Goal: Information Seeking & Learning: Learn about a topic

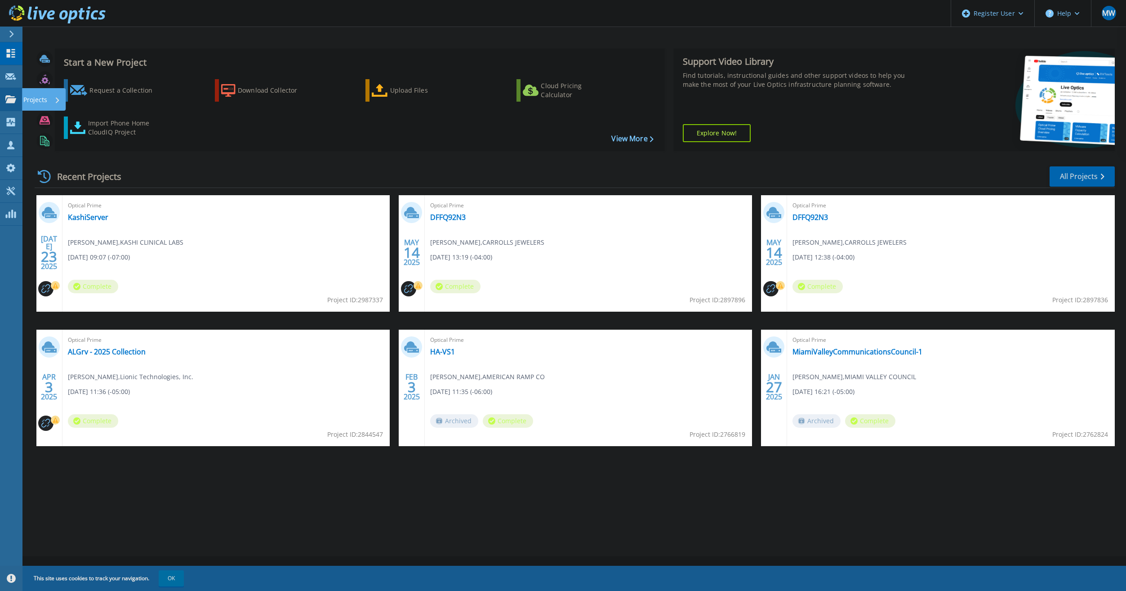
click at [12, 102] on icon at bounding box center [10, 99] width 11 height 8
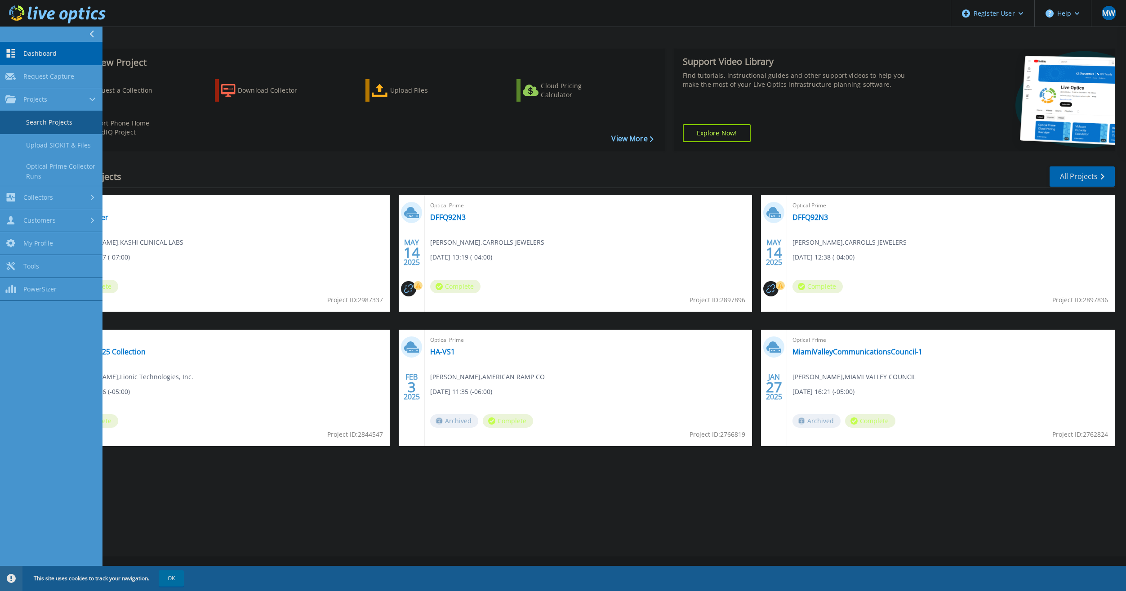
click at [19, 121] on link "Search Projects" at bounding box center [51, 122] width 102 height 23
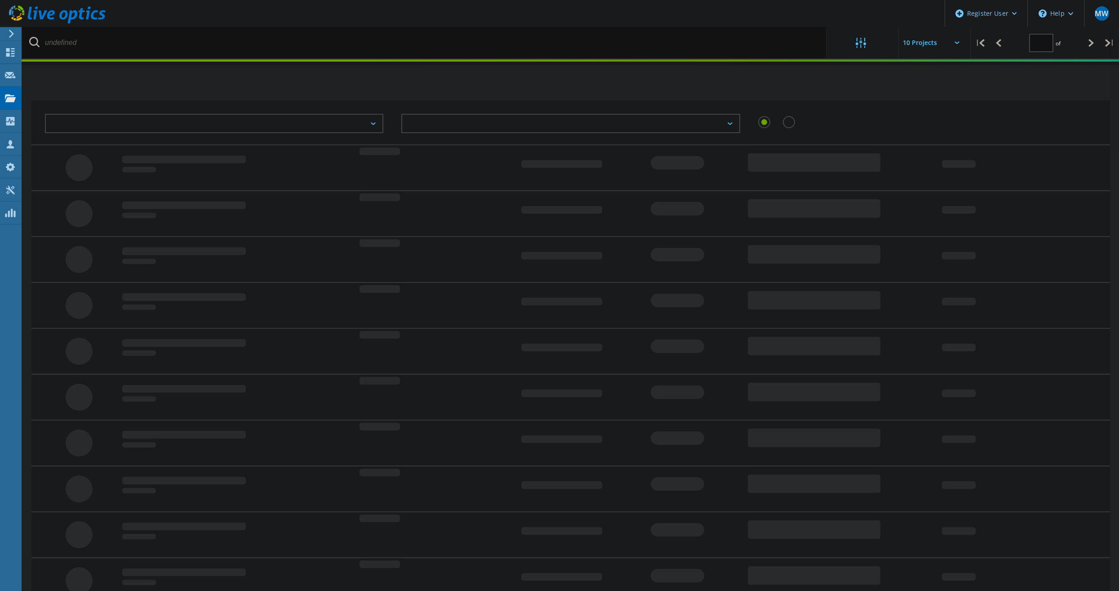
type input "1"
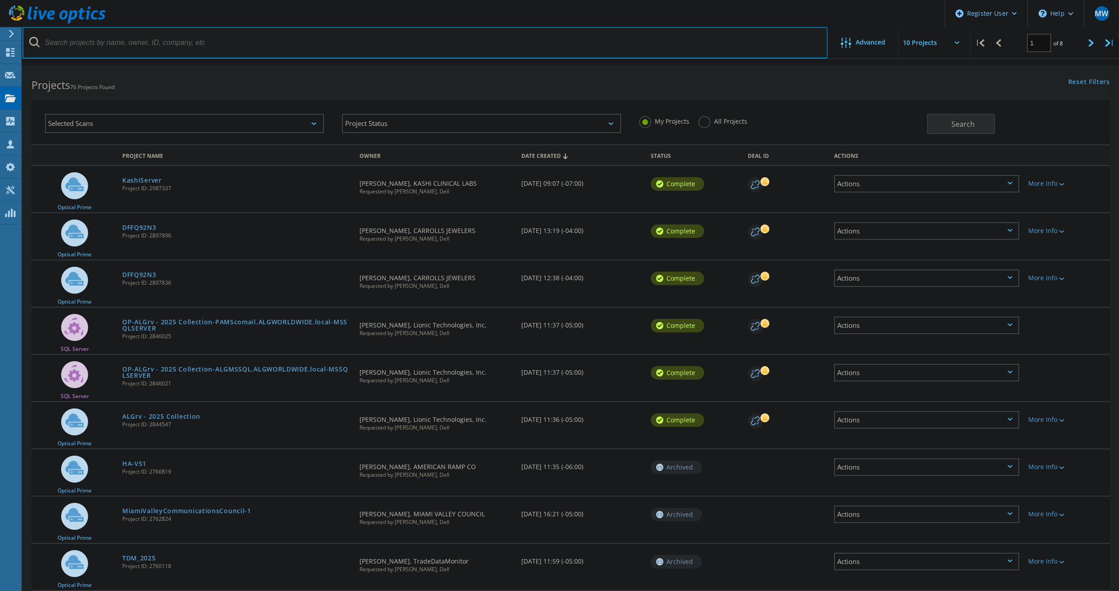
click at [83, 48] on input "text" at bounding box center [424, 42] width 805 height 31
click at [125, 38] on input "text" at bounding box center [424, 42] width 805 height 31
click at [146, 37] on input "text" at bounding box center [424, 42] width 805 height 31
click at [115, 42] on input "2746609" at bounding box center [424, 42] width 805 height 31
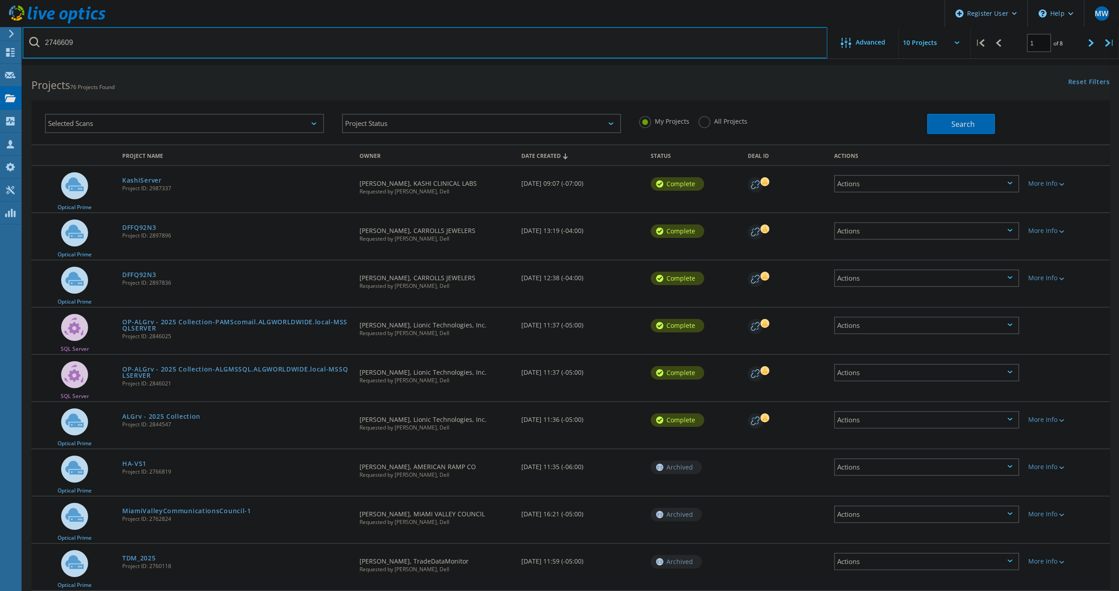
click at [115, 42] on input "2746609" at bounding box center [424, 42] width 805 height 31
type input "2746609"
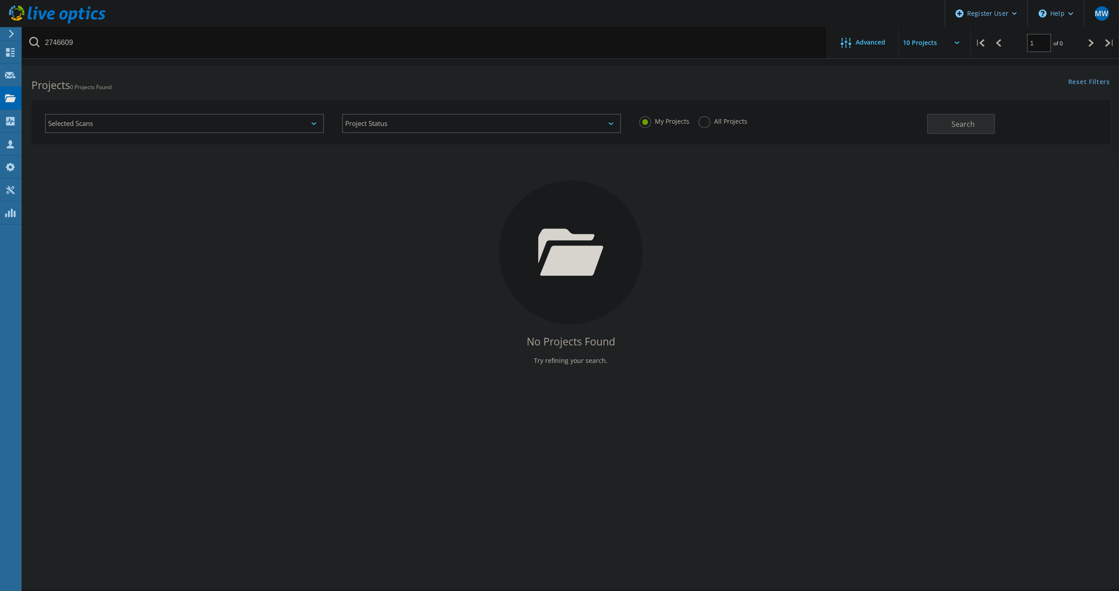
click at [701, 122] on label "All Projects" at bounding box center [723, 120] width 49 height 9
click at [0, 0] on input "All Projects" at bounding box center [0, 0] width 0 height 0
click at [931, 124] on button "Search" at bounding box center [961, 124] width 68 height 20
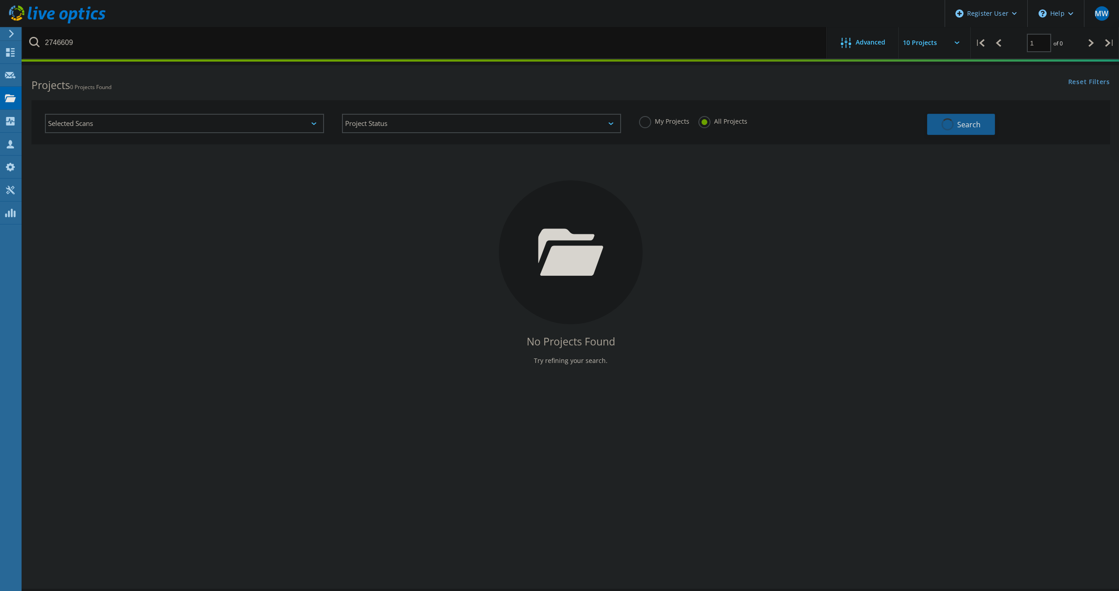
click at [949, 125] on span "button" at bounding box center [948, 124] width 12 height 12
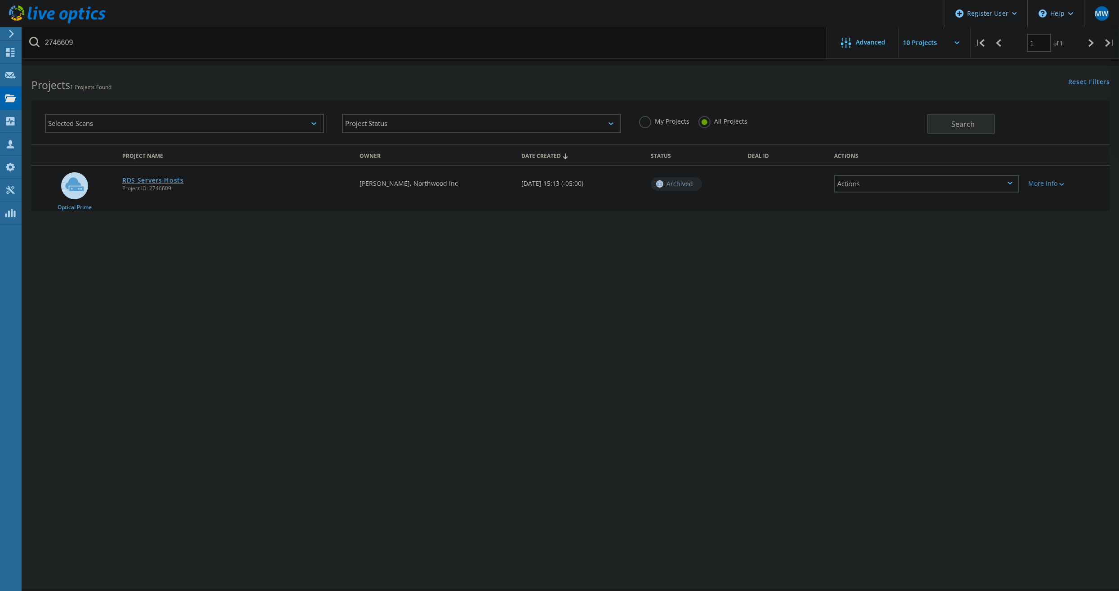
click at [156, 180] on link "RDS Servers Hosts" at bounding box center [153, 180] width 62 height 6
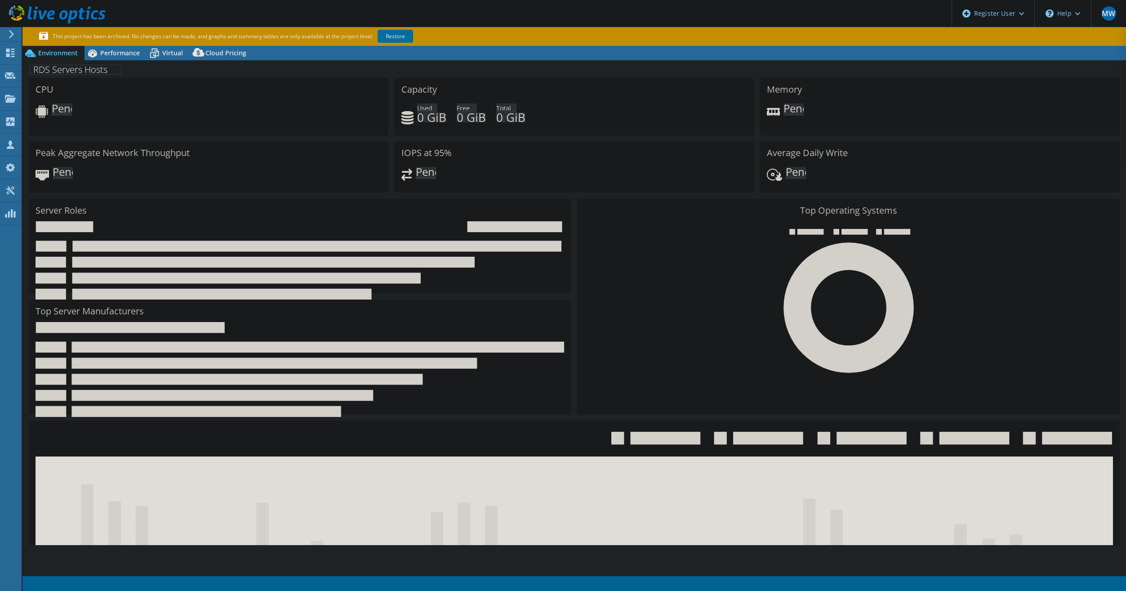
select select "USD"
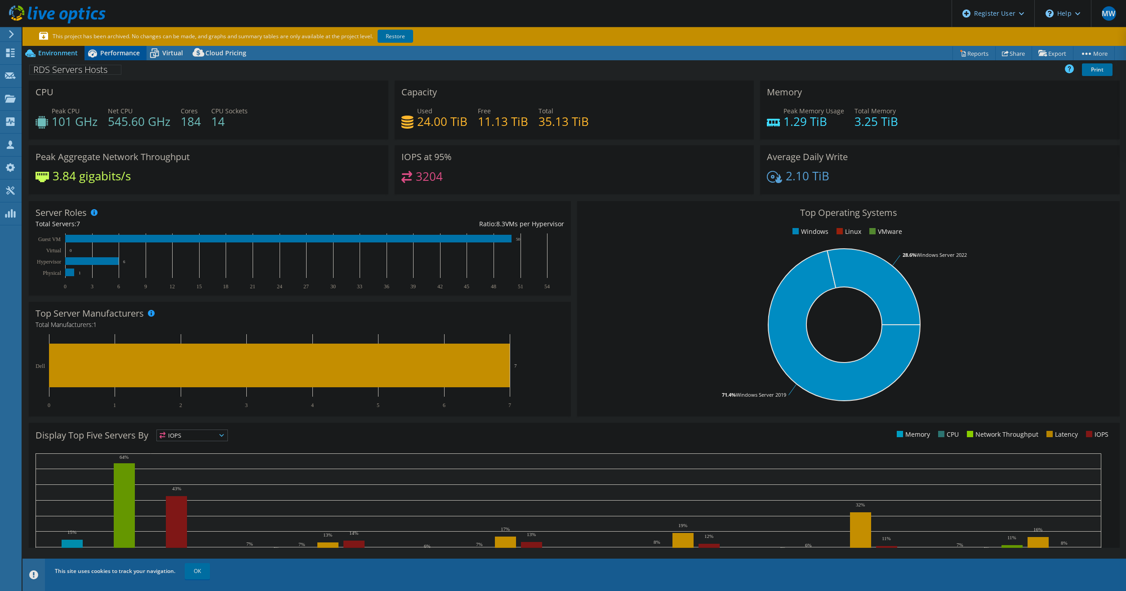
click at [121, 53] on span "Performance" at bounding box center [120, 53] width 40 height 9
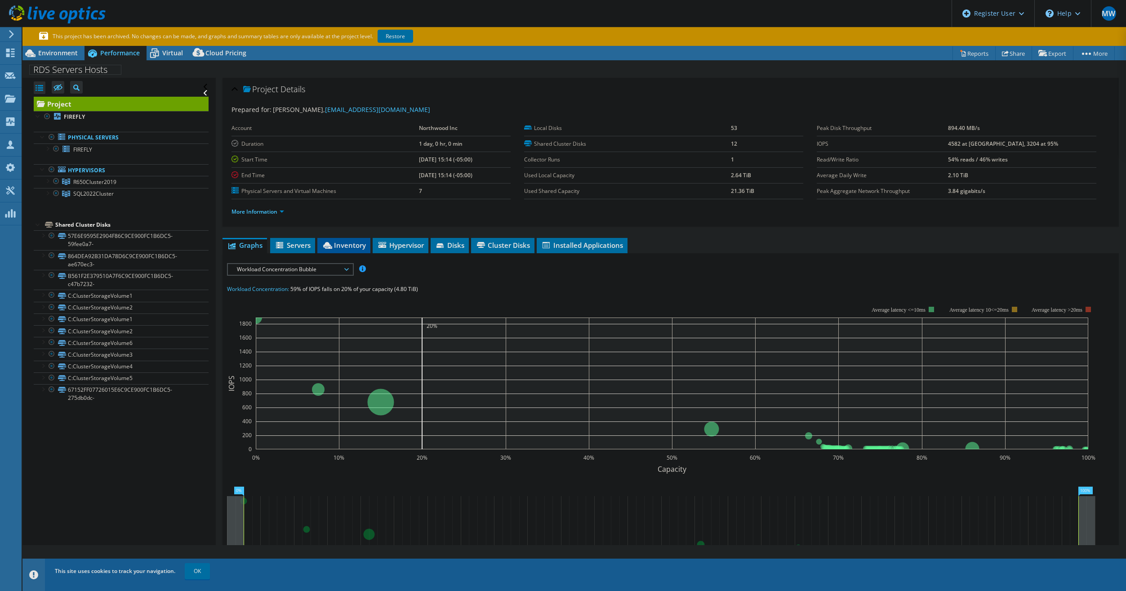
click at [354, 251] on li "Inventory" at bounding box center [343, 245] width 53 height 15
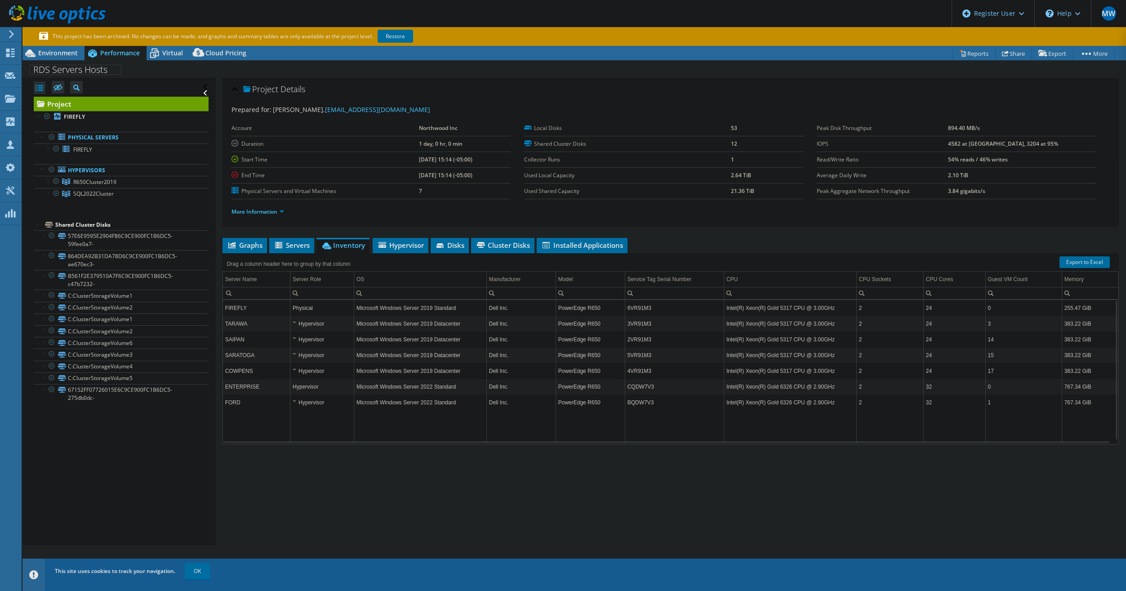
click at [296, 322] on div "Hypervisor" at bounding box center [322, 323] width 59 height 11
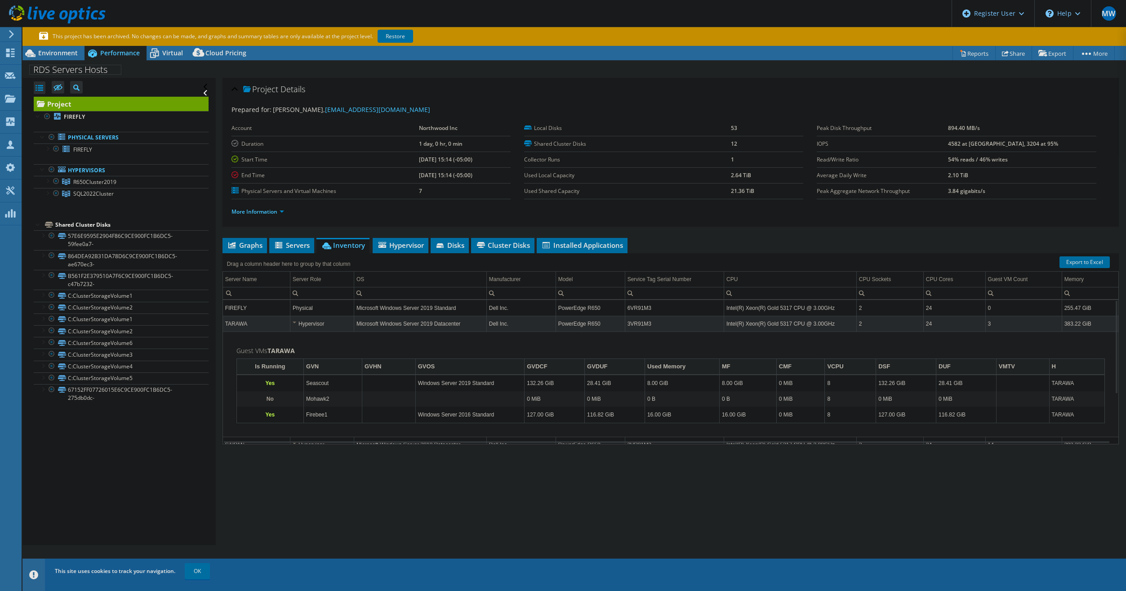
click at [294, 322] on div "Hypervisor" at bounding box center [322, 323] width 59 height 11
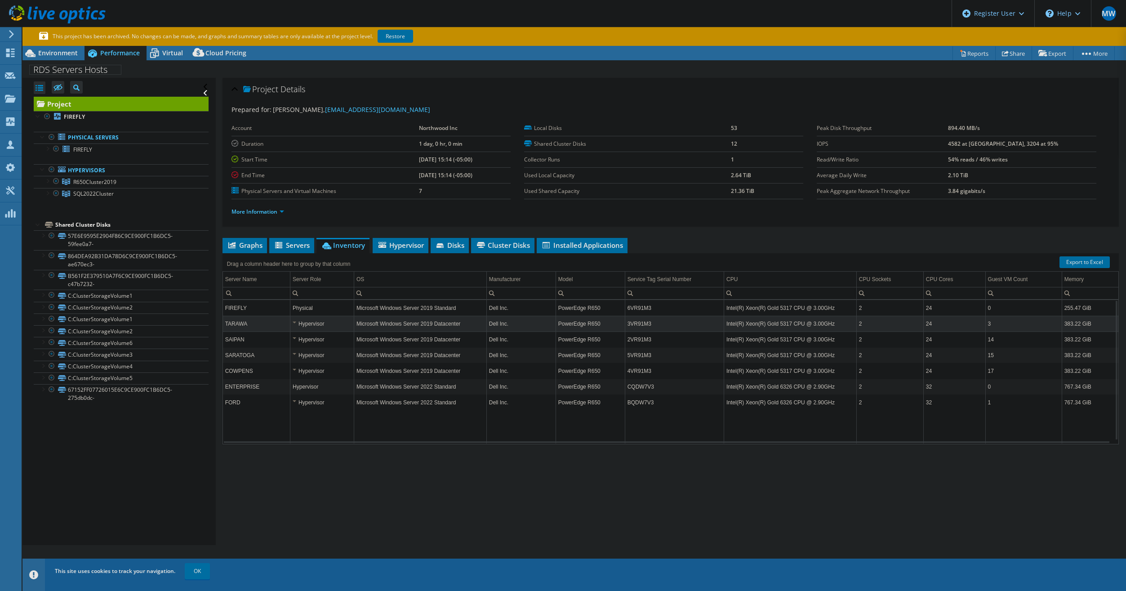
click at [295, 339] on div "Hypervisor" at bounding box center [322, 339] width 59 height 11
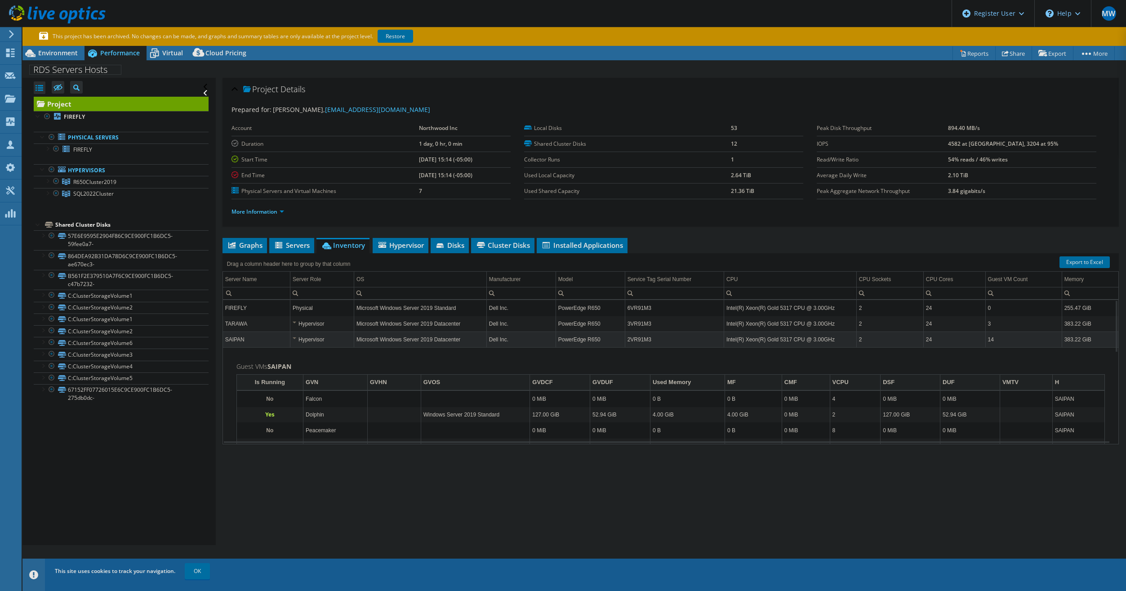
click at [294, 339] on div "Hypervisor" at bounding box center [322, 339] width 59 height 11
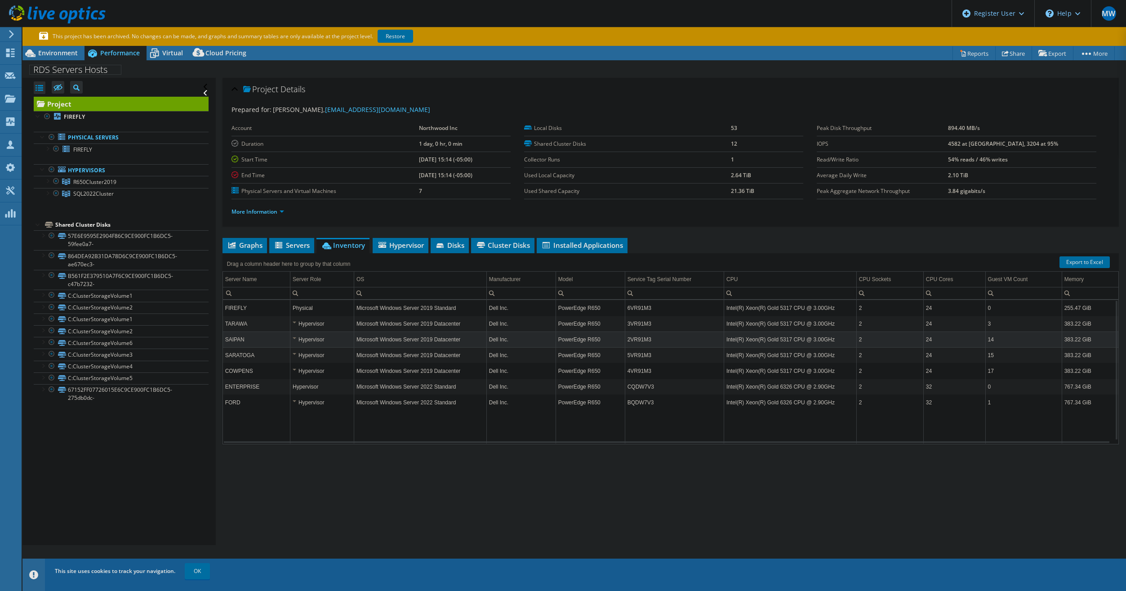
click at [294, 355] on div "Hypervisor" at bounding box center [322, 355] width 59 height 11
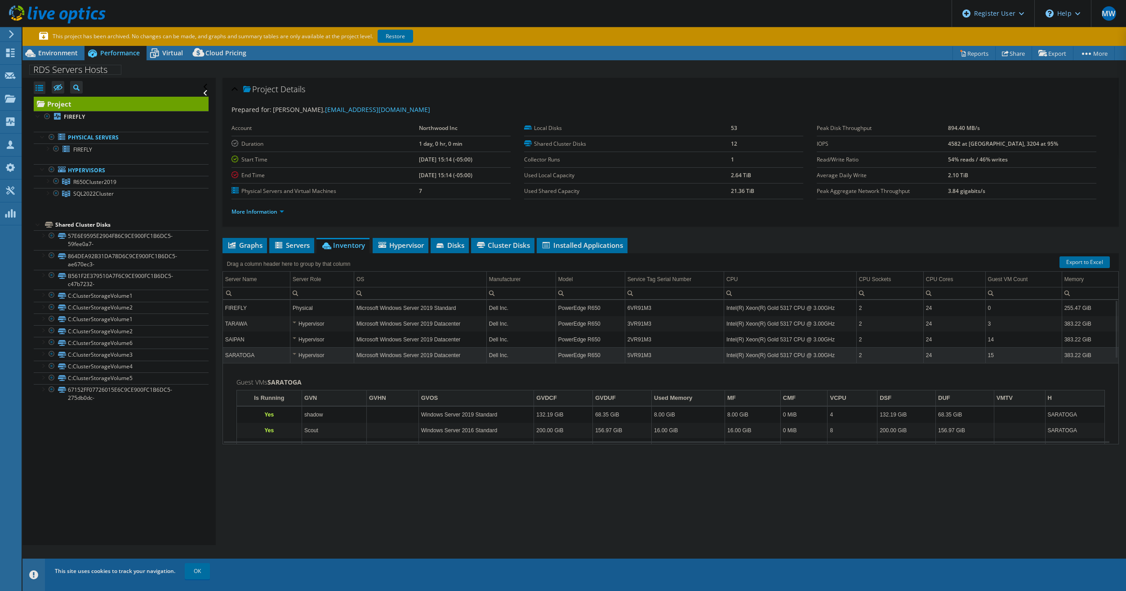
click at [294, 355] on div "Hypervisor" at bounding box center [322, 355] width 59 height 11
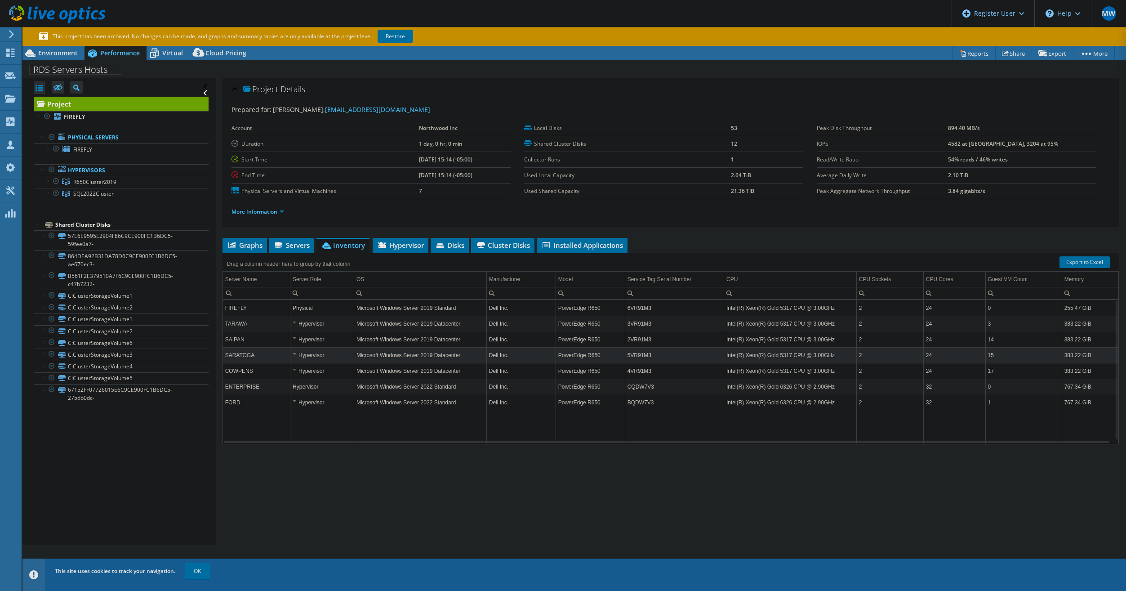
click at [293, 369] on div "Hypervisor" at bounding box center [322, 370] width 59 height 11
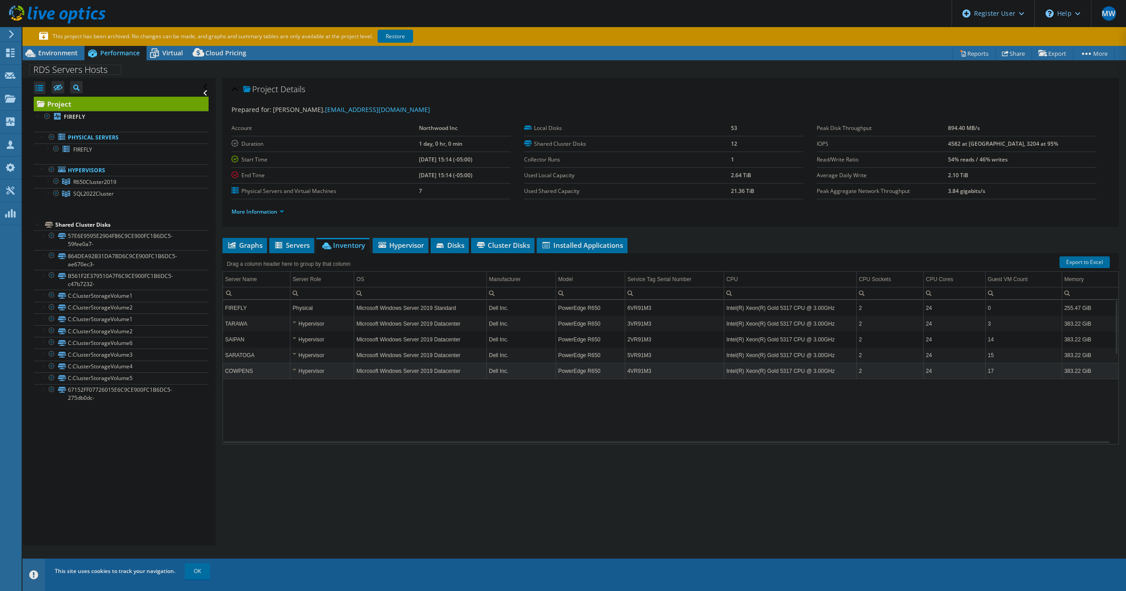
click at [294, 371] on div "Hypervisor" at bounding box center [322, 370] width 59 height 11
click at [293, 372] on div "Hypervisor" at bounding box center [322, 370] width 59 height 11
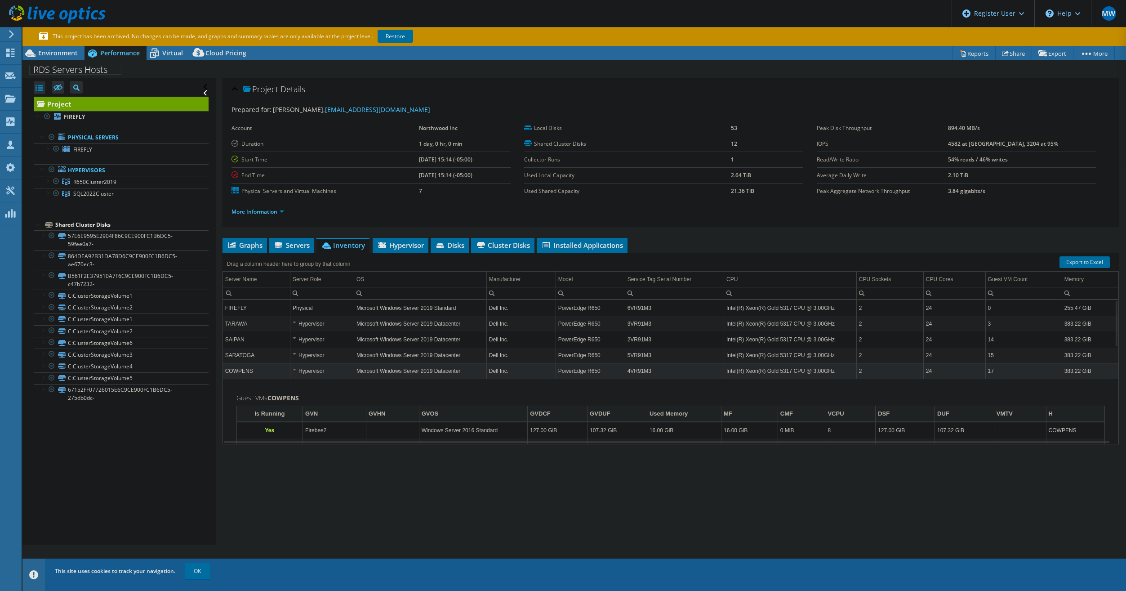
click at [293, 373] on div "Hypervisor" at bounding box center [322, 370] width 59 height 11
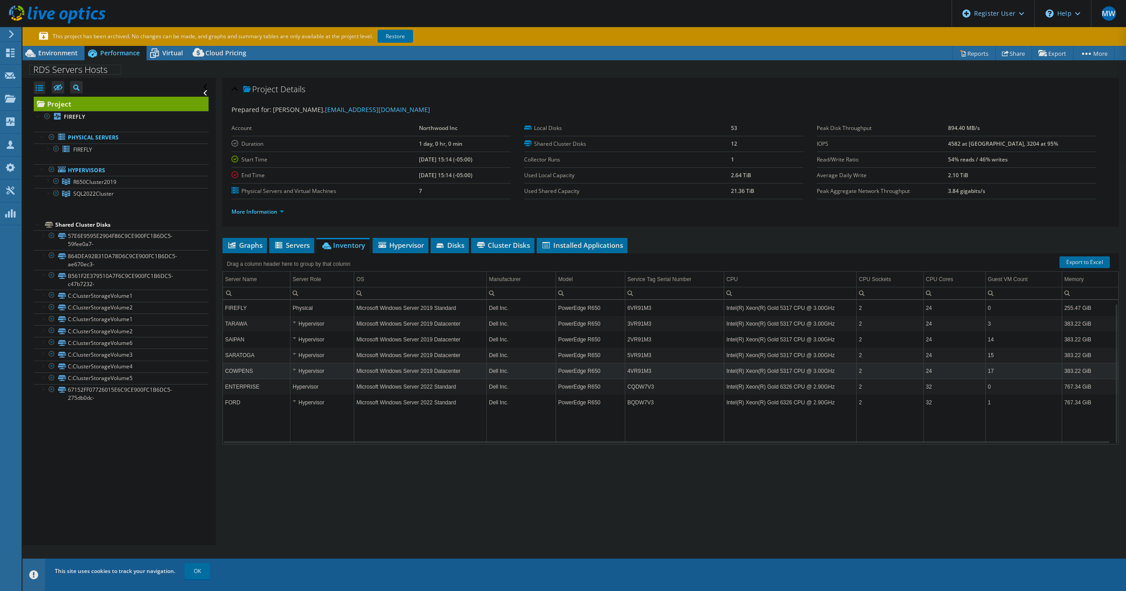
scroll to position [4, 0]
click at [295, 397] on div "Hypervisor" at bounding box center [322, 398] width 59 height 11
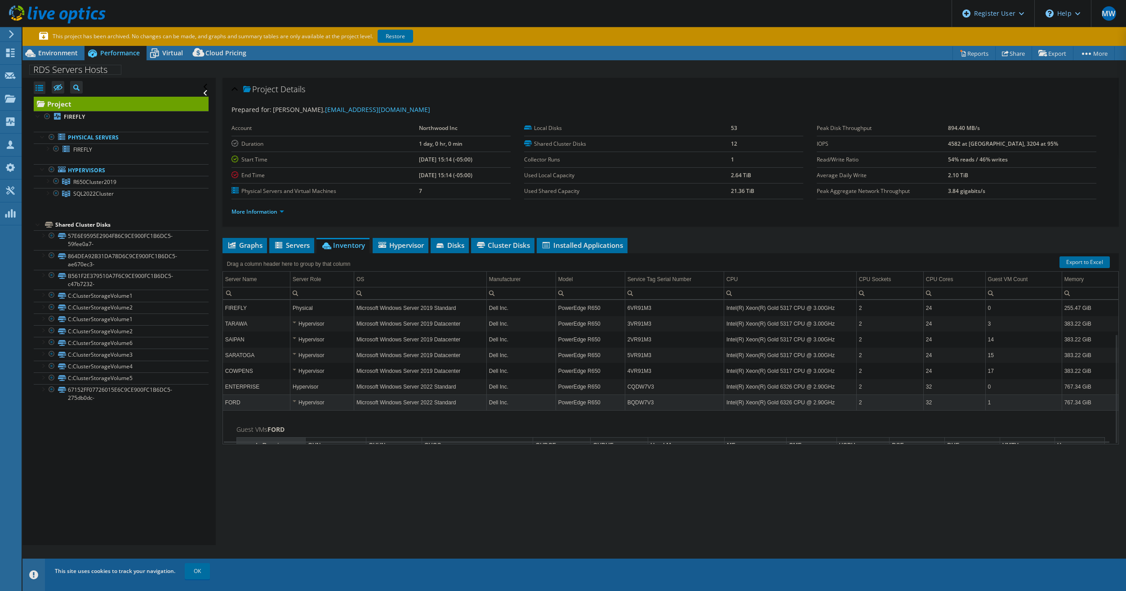
scroll to position [44, 0]
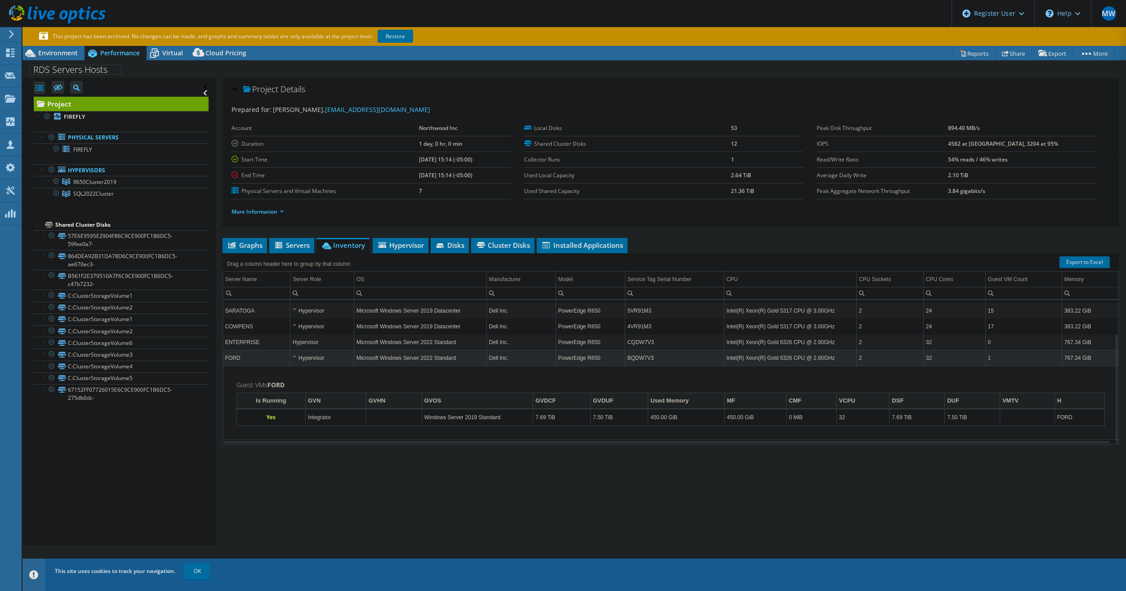
click at [295, 360] on div "Hypervisor" at bounding box center [322, 357] width 59 height 11
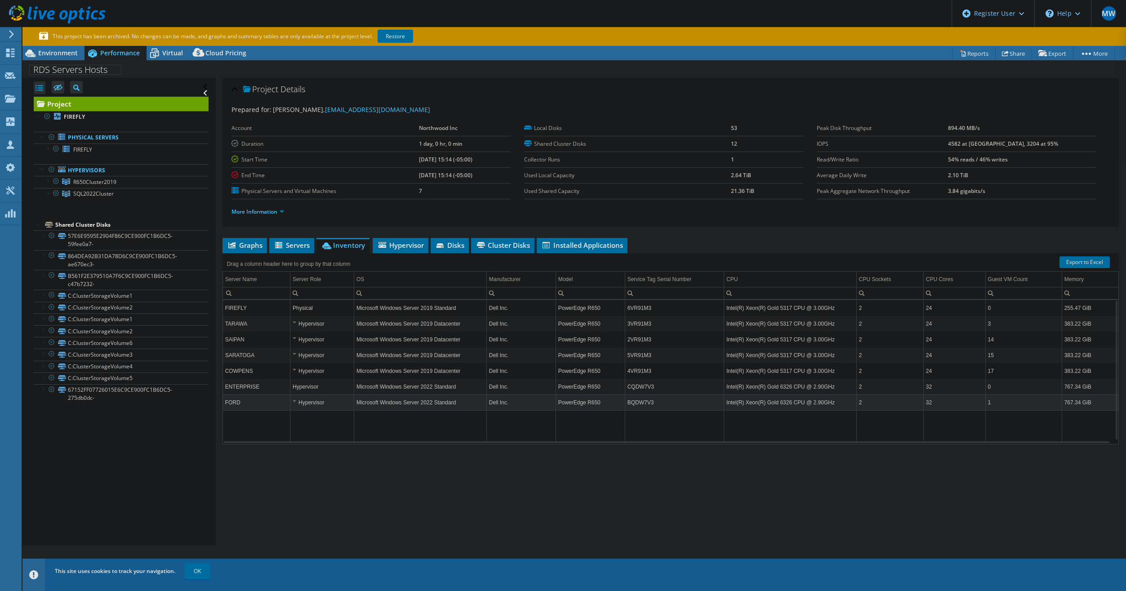
scroll to position [4, 0]
click at [308, 247] on span "Servers" at bounding box center [292, 244] width 36 height 9
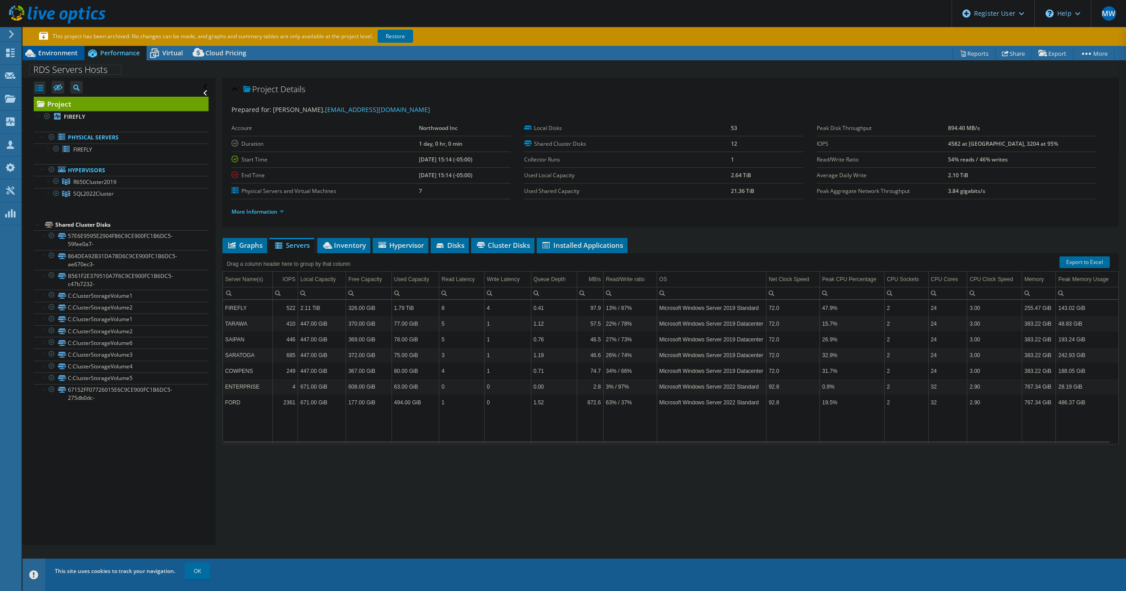
click at [51, 55] on span "Environment" at bounding box center [58, 53] width 40 height 9
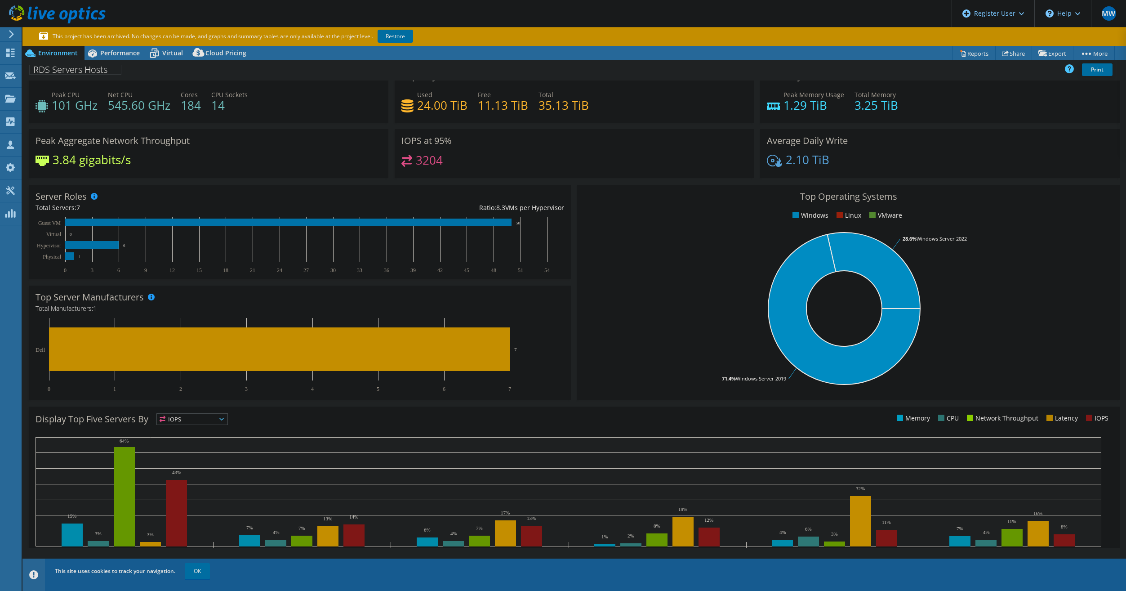
scroll to position [0, 0]
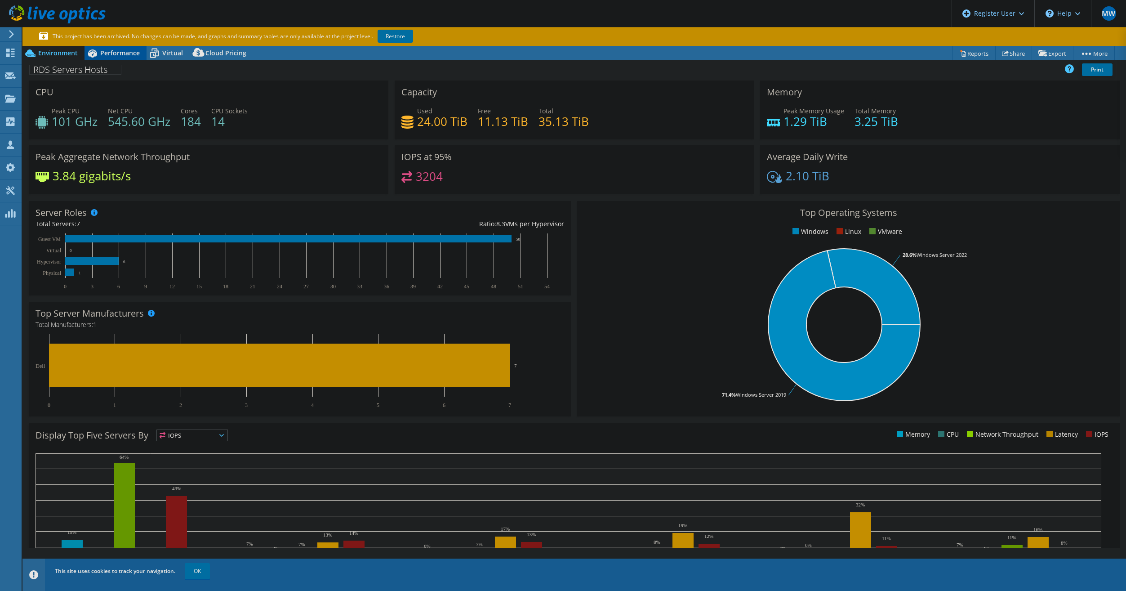
click at [135, 52] on span "Performance" at bounding box center [120, 53] width 40 height 9
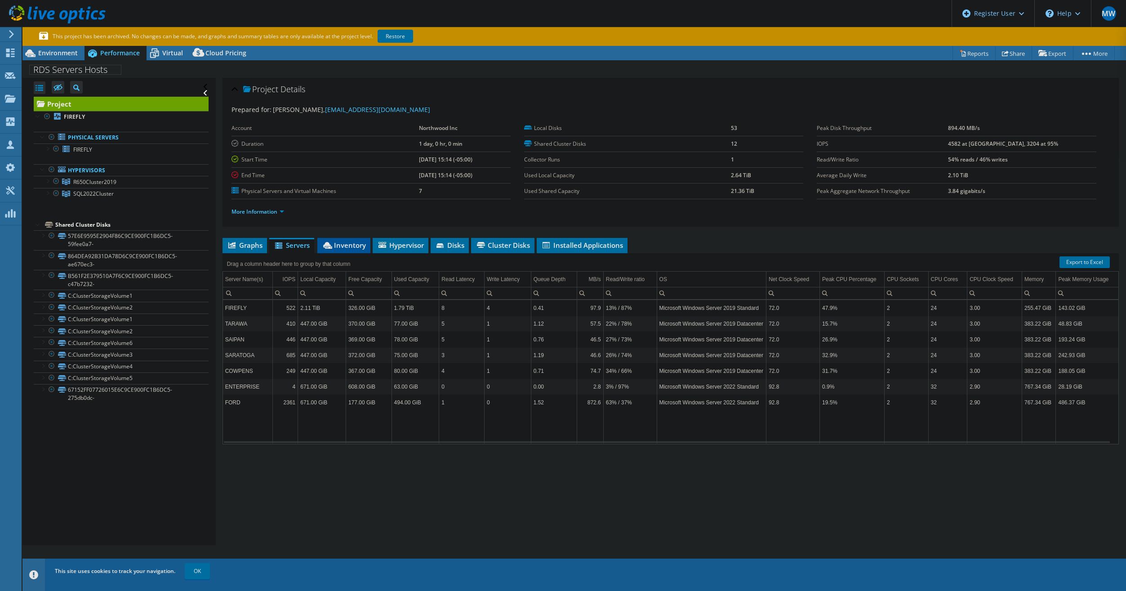
click at [349, 248] on span "Inventory" at bounding box center [344, 244] width 44 height 9
